Goal: Use online tool/utility: Use online tool/utility

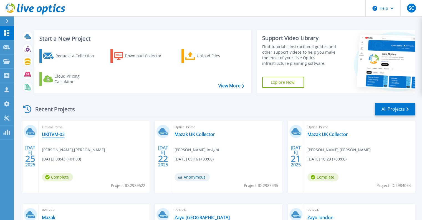
click at [54, 133] on link "UKITVM-03" at bounding box center [53, 134] width 23 height 6
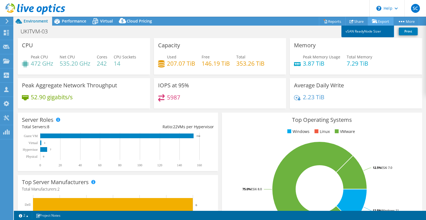
click at [364, 31] on link "vSAN ReadyNode Sizer" at bounding box center [368, 32] width 53 height 12
